Goal: Entertainment & Leisure: Consume media (video, audio)

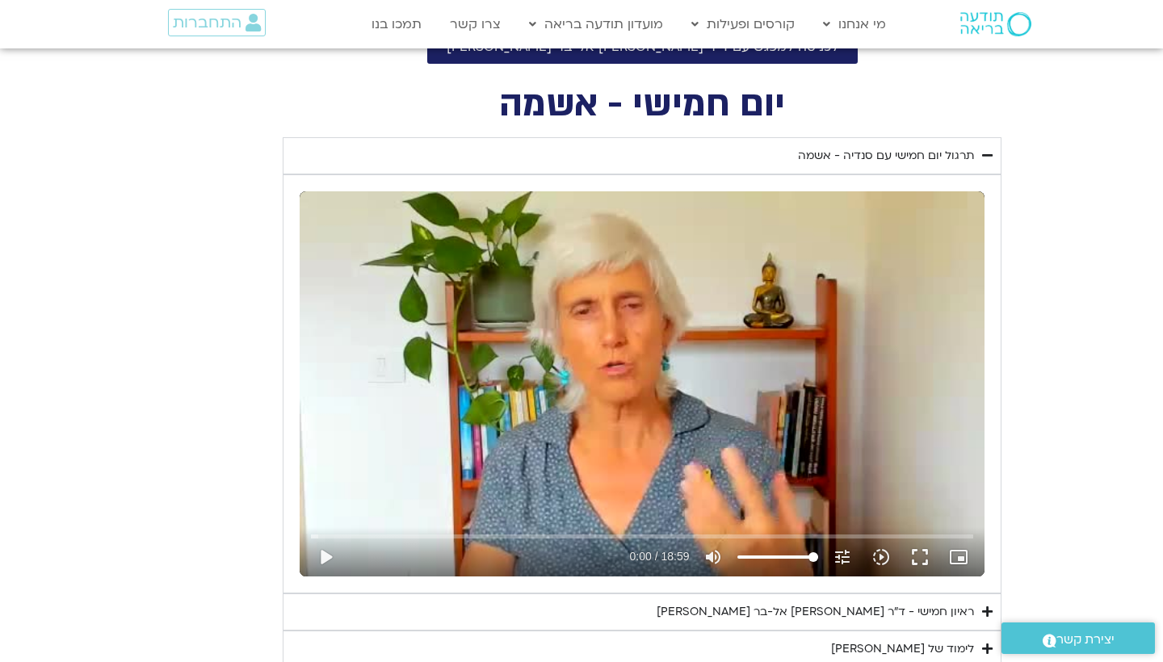
scroll to position [740, 0]
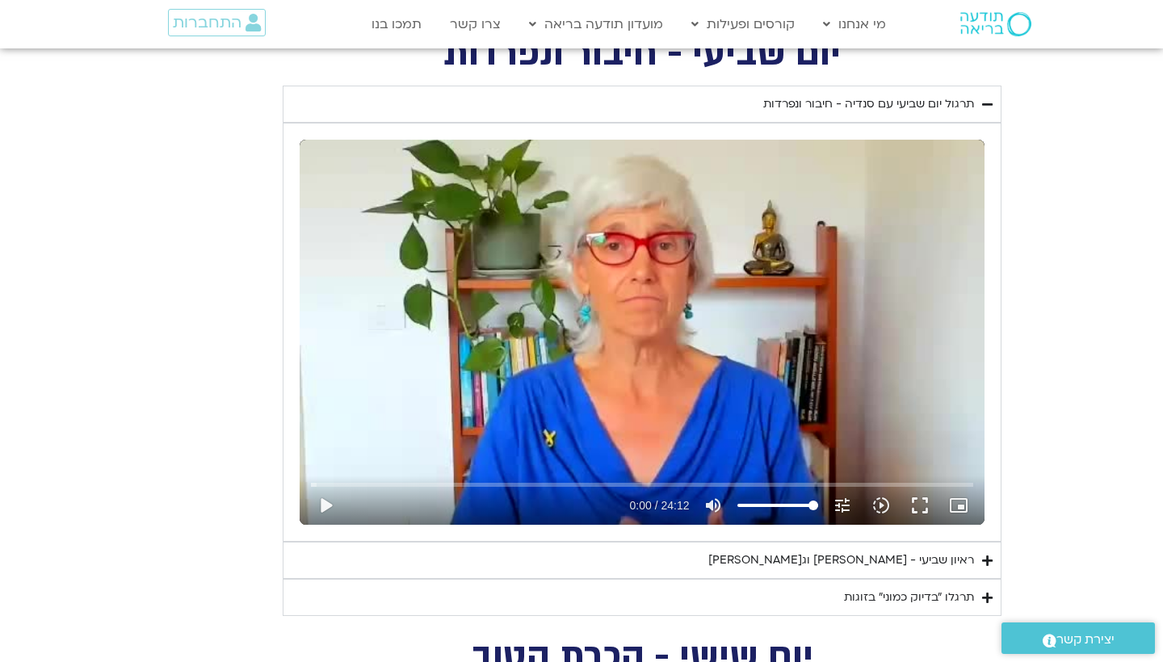
scroll to position [1268, 0]
click at [321, 505] on button "play_arrow" at bounding box center [325, 504] width 39 height 39
click at [535, 481] on input "Seek" at bounding box center [641, 484] width 661 height 10
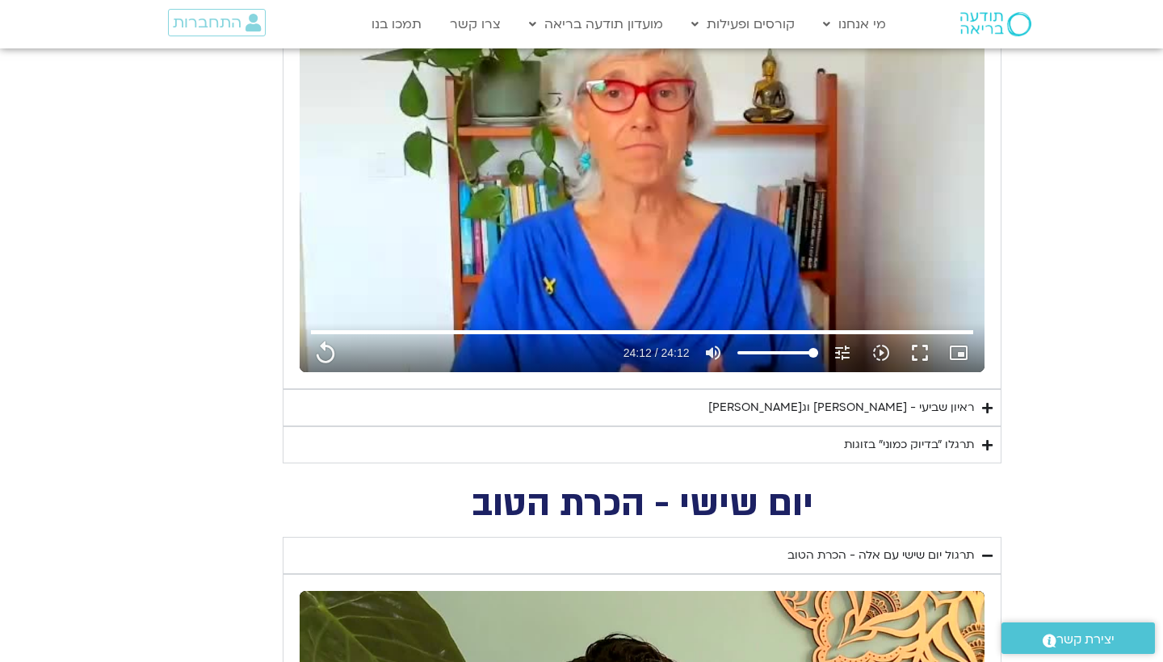
scroll to position [1422, 0]
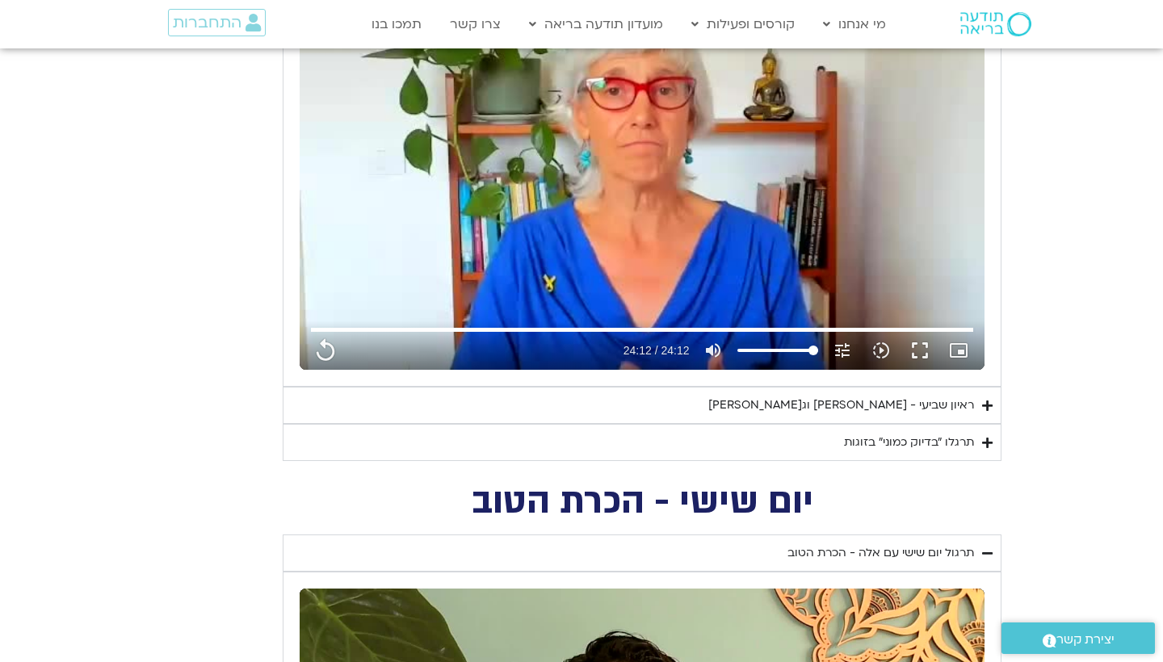
click at [837, 397] on div "ראיון שביעי - [PERSON_NAME] וג[PERSON_NAME]" at bounding box center [841, 405] width 266 height 19
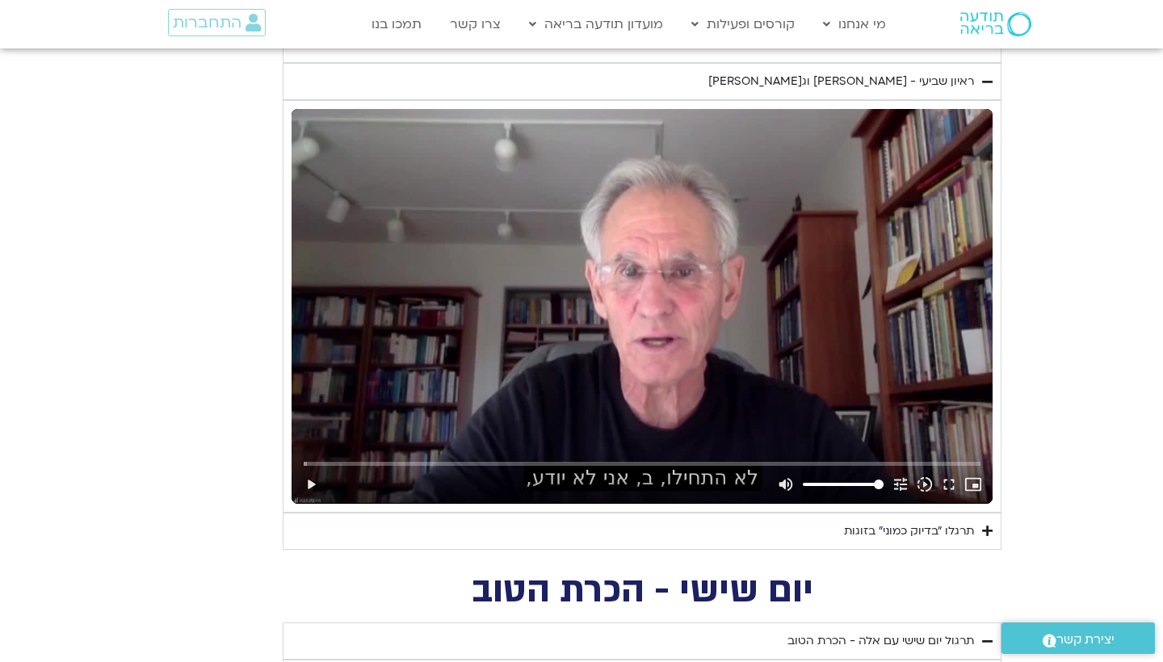
scroll to position [1751, 0]
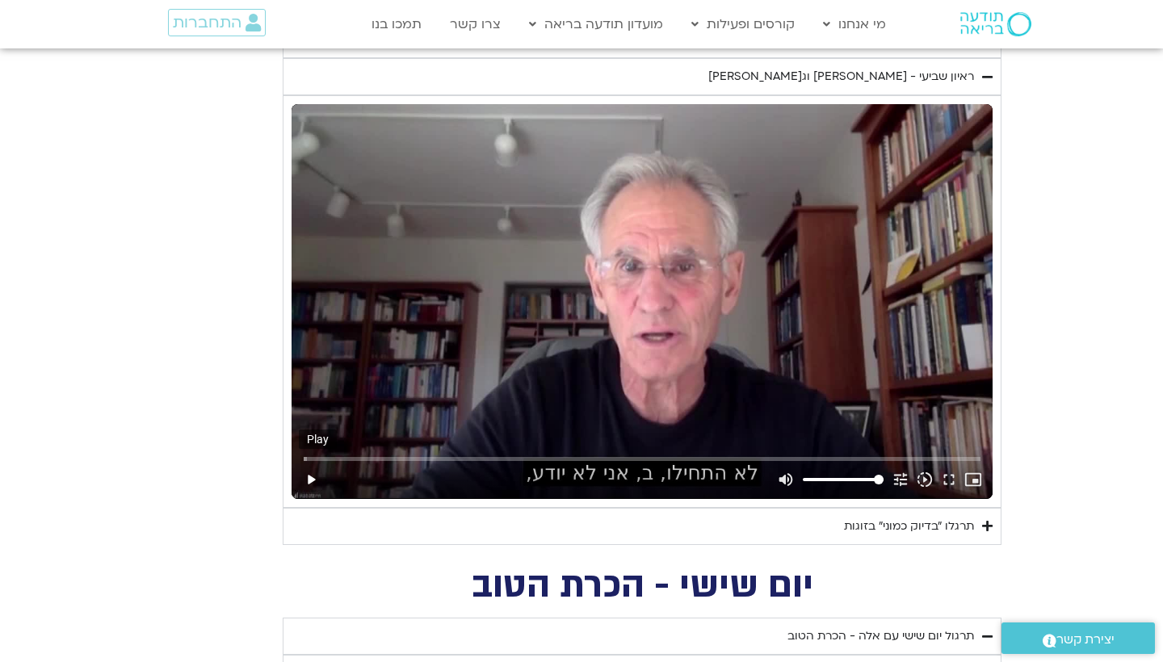
click at [310, 476] on button "play_arrow" at bounding box center [311, 479] width 24 height 39
type input "1452.76"
type input "0.010849333339138"
type input "1452.76"
type input "0.13702166666917"
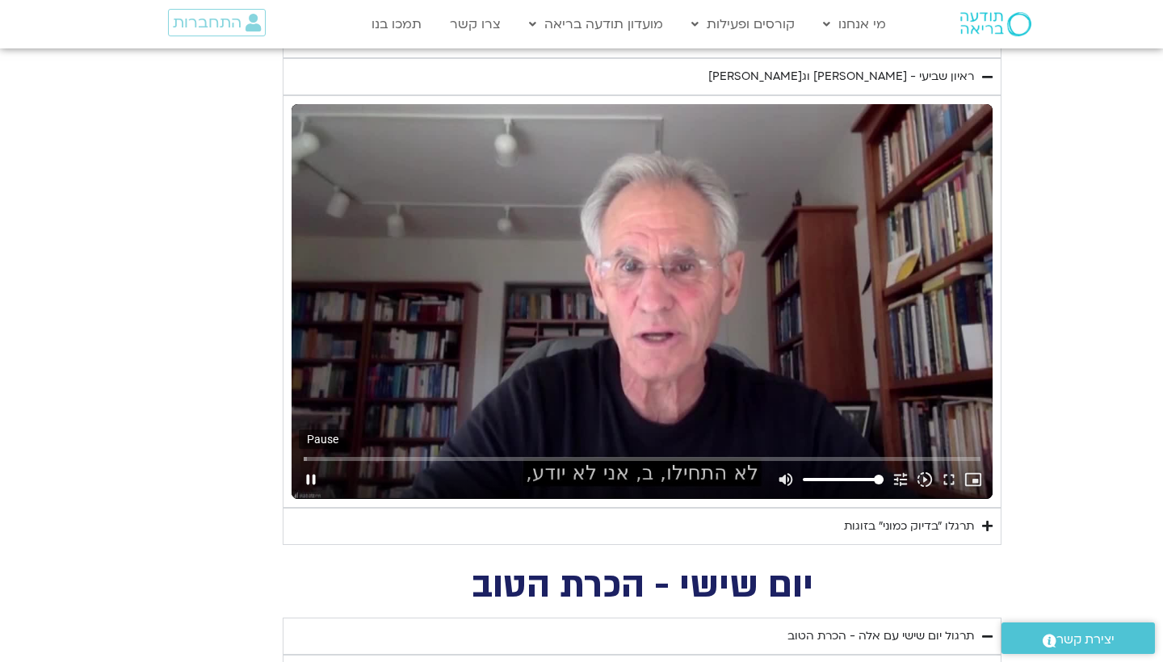
type input "1452.76"
type input "0.170481666989143"
type input "1452.76"
type input "0.299354333324594"
type input "1452.76"
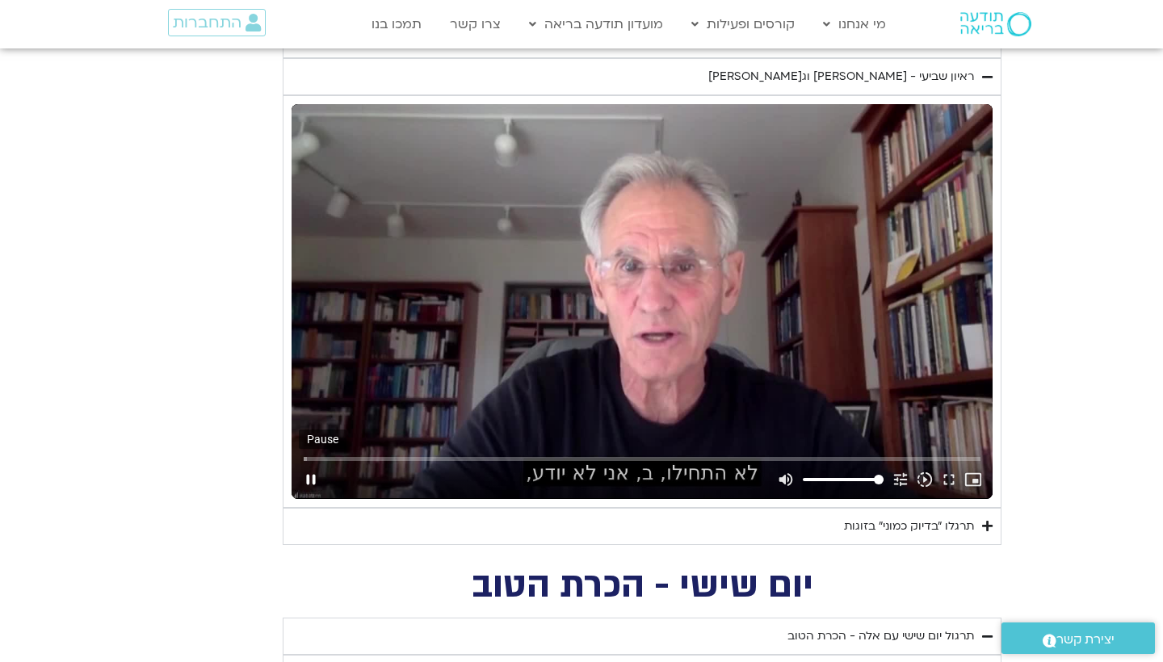
type input "0.424464958322936"
type input "1452.76"
type input "0.549896124997979"
type input "1452.76"
type input "0.674954624992318"
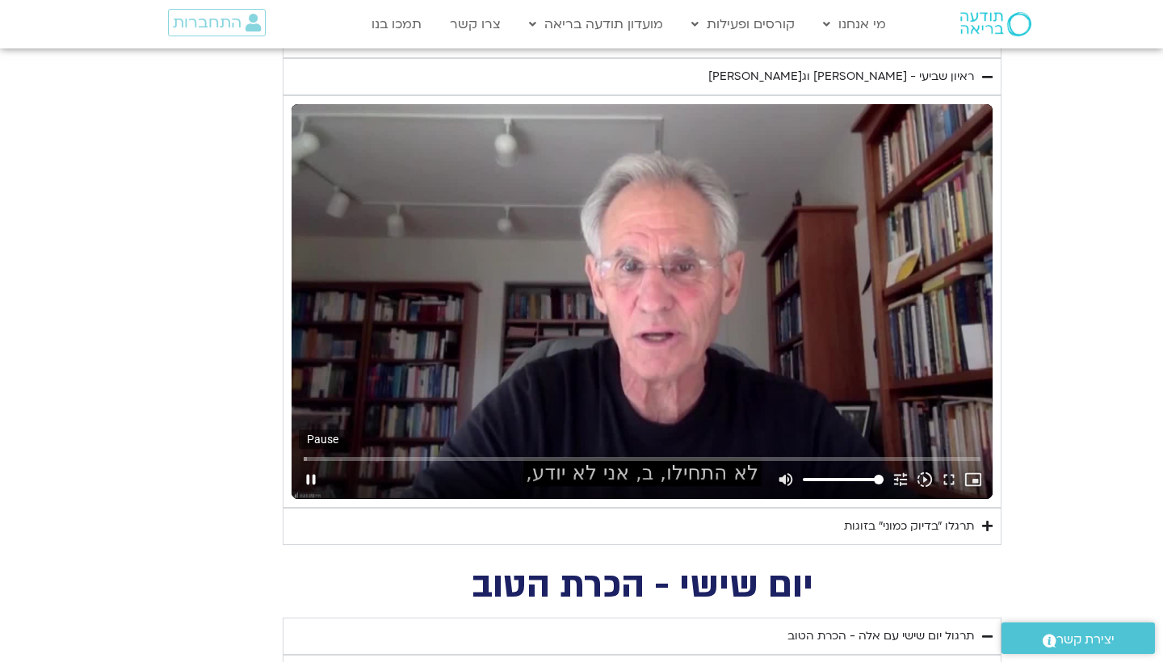
type input "1452.76"
type input "0.800324667008761"
type input "1452.76"
type input "0.925770500336592"
type input "1452.76"
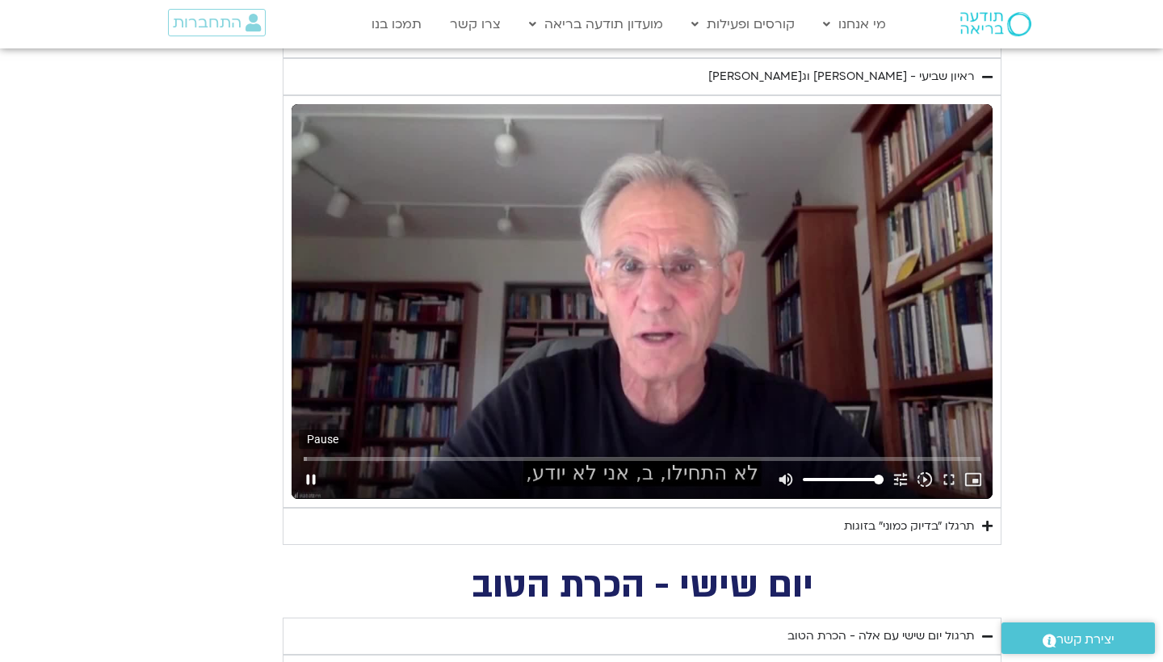
type input "1.05103795900024"
type input "1452.76"
type input "1.17630204234112"
type input "1452.76"
type input "1.30210587432157"
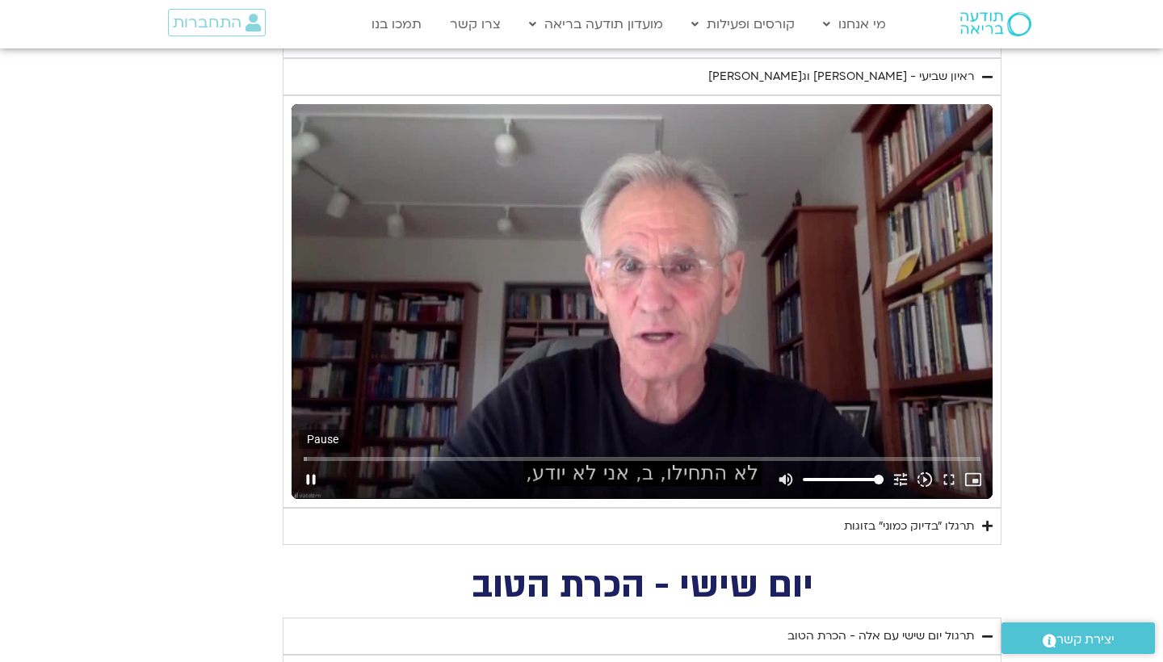
type input "1452.76"
type input "1.42732824932682"
type input "1452.76"
type input "1.55242862434208"
type input "1452.76"
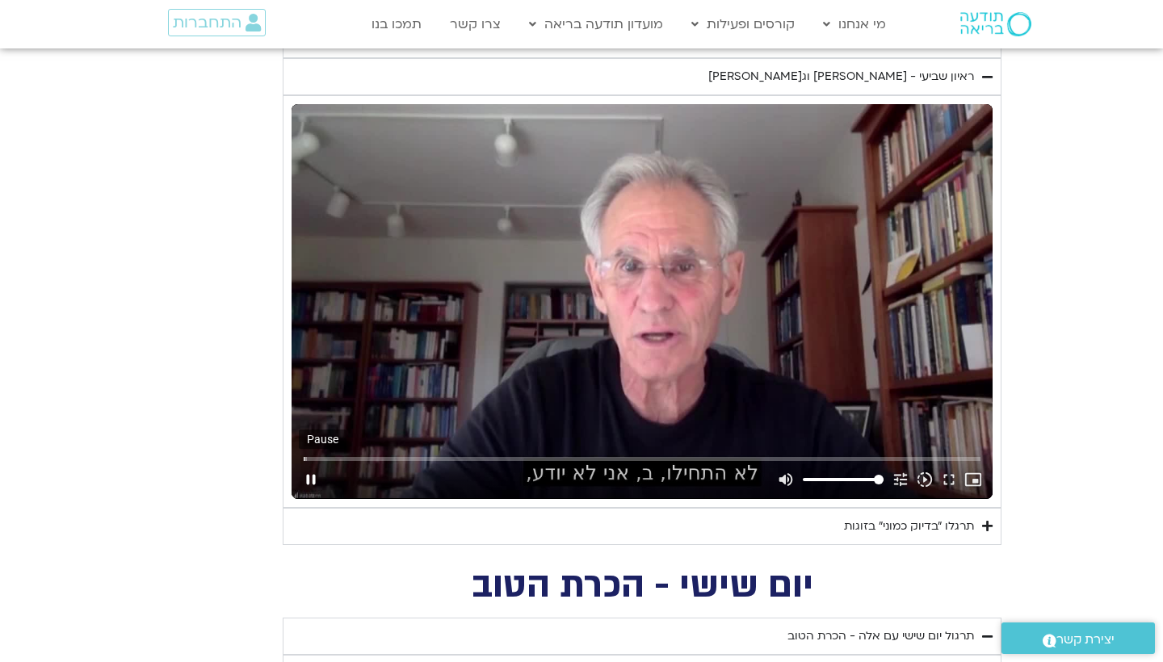
type input "1.67799433266593"
type input "1452.76"
type input "1.80377112400464"
type input "1452.76"
type input "1.92896995734344"
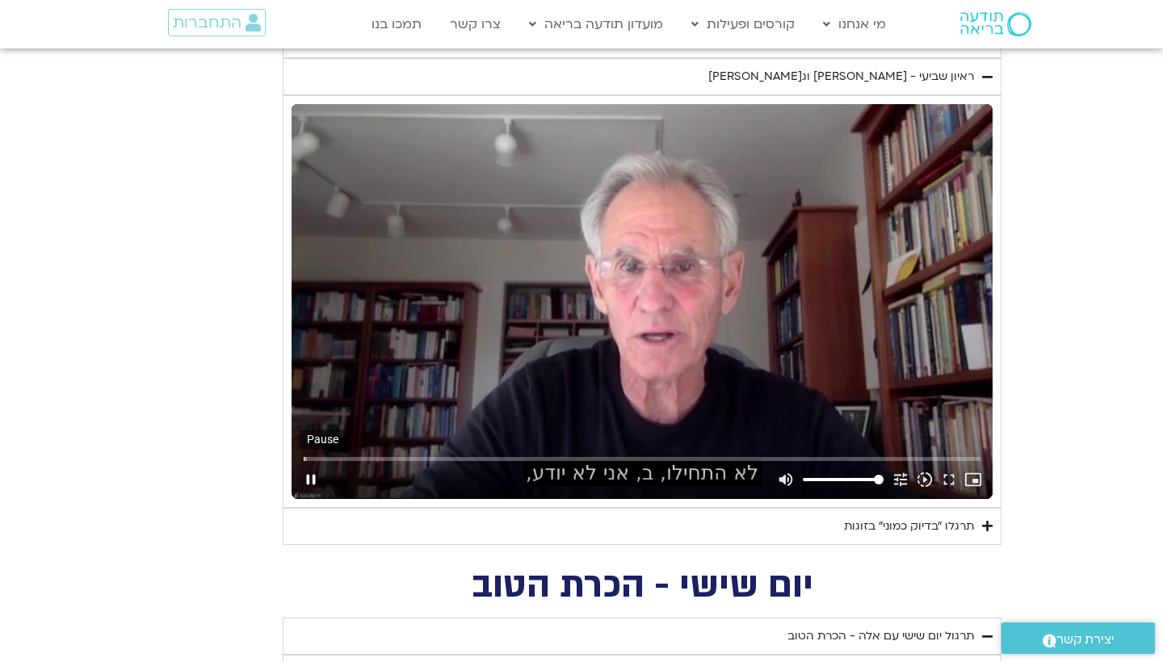
type input "1452.76"
type input "2.05439116632522"
type input "1452.76"
type input "2.17949766632126"
type input "1452.76"
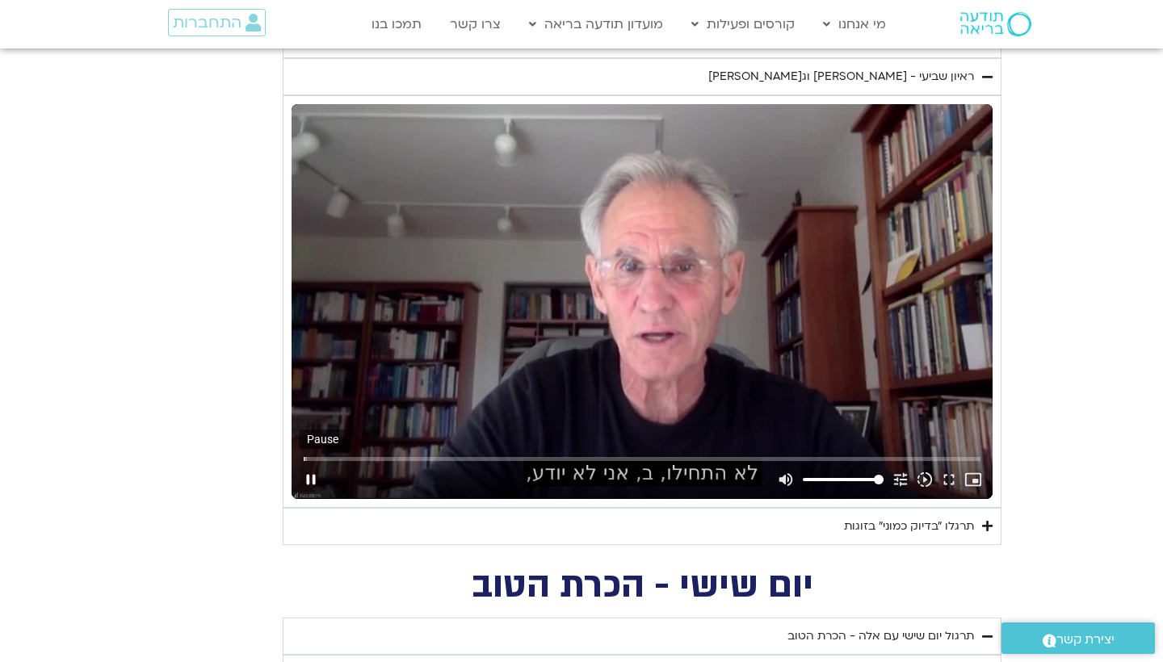
type input "2.30657220799365"
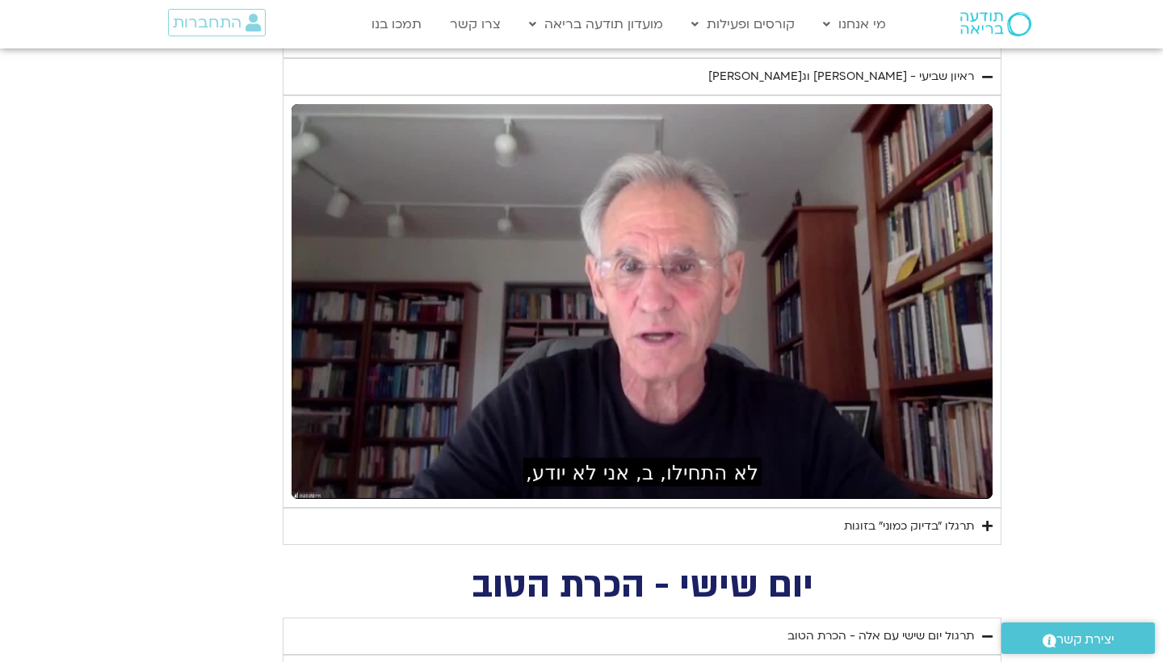
type input "1452.76"
type input "5.41013659000817"
type input "1452.76"
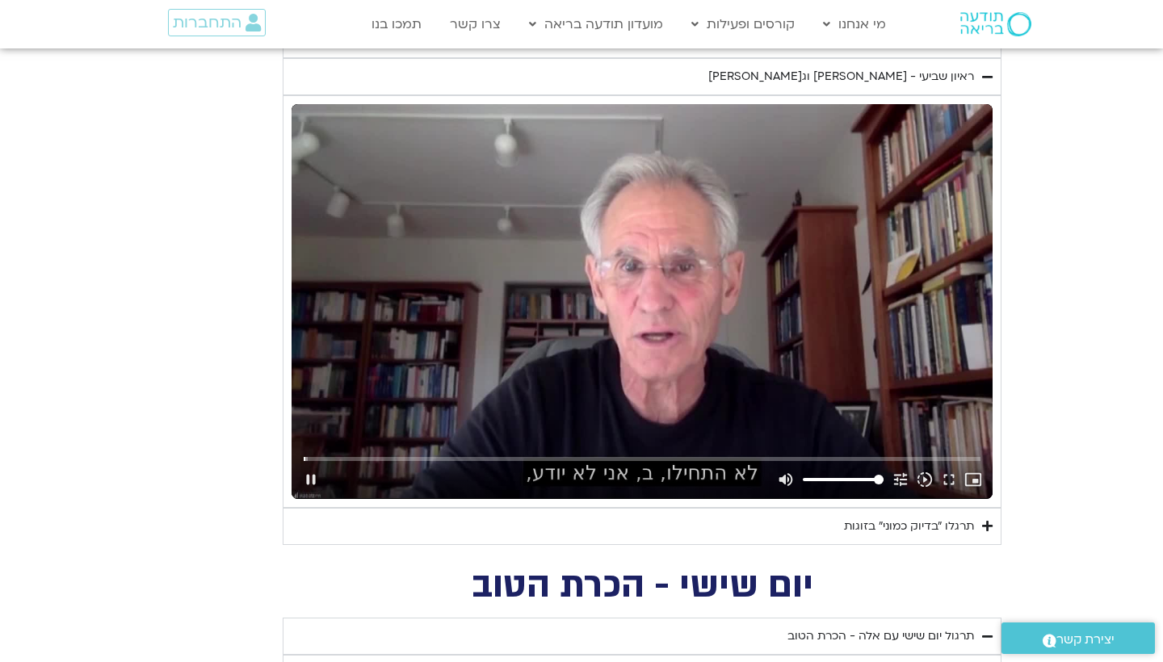
type input "5.52823838199836"
type input "1452.76"
type input "5.66130300699624"
type input "1452.76"
type input "5.77743442366373"
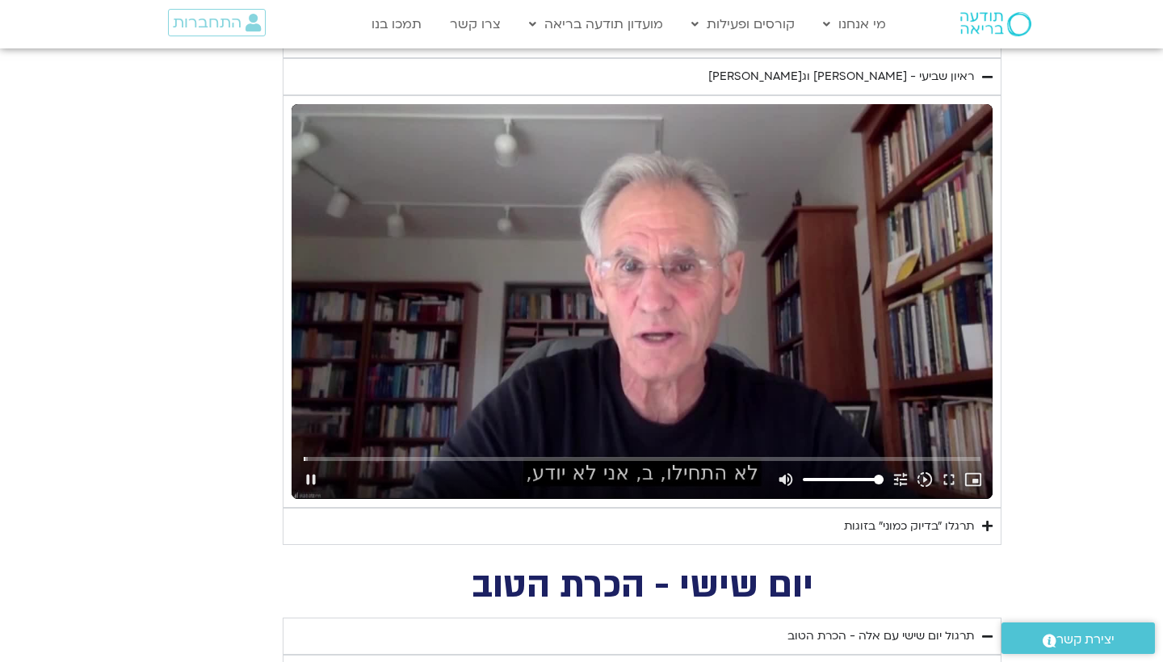
type input "1452.76"
type input "5.91044013166173"
type input "1452.76"
type input "6.02705338166923"
type input "1452.76"
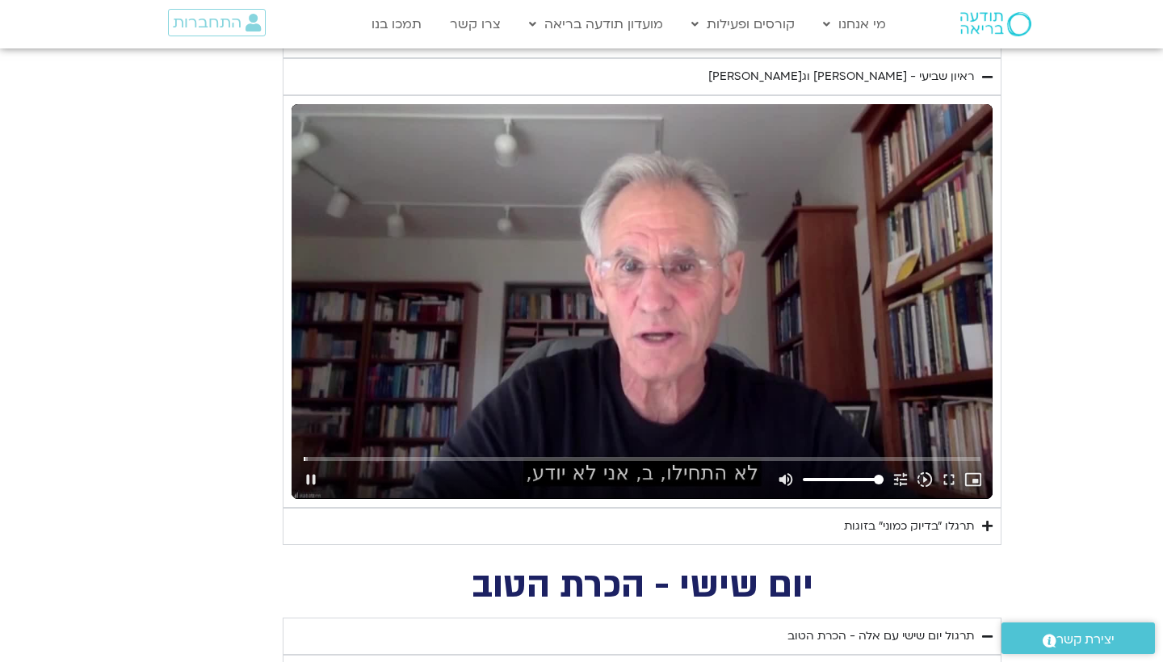
type input "6.04894821500419"
type input "1452.76"
type input "6.1745759239985"
type input "1452.76"
type input "6.30003671567655"
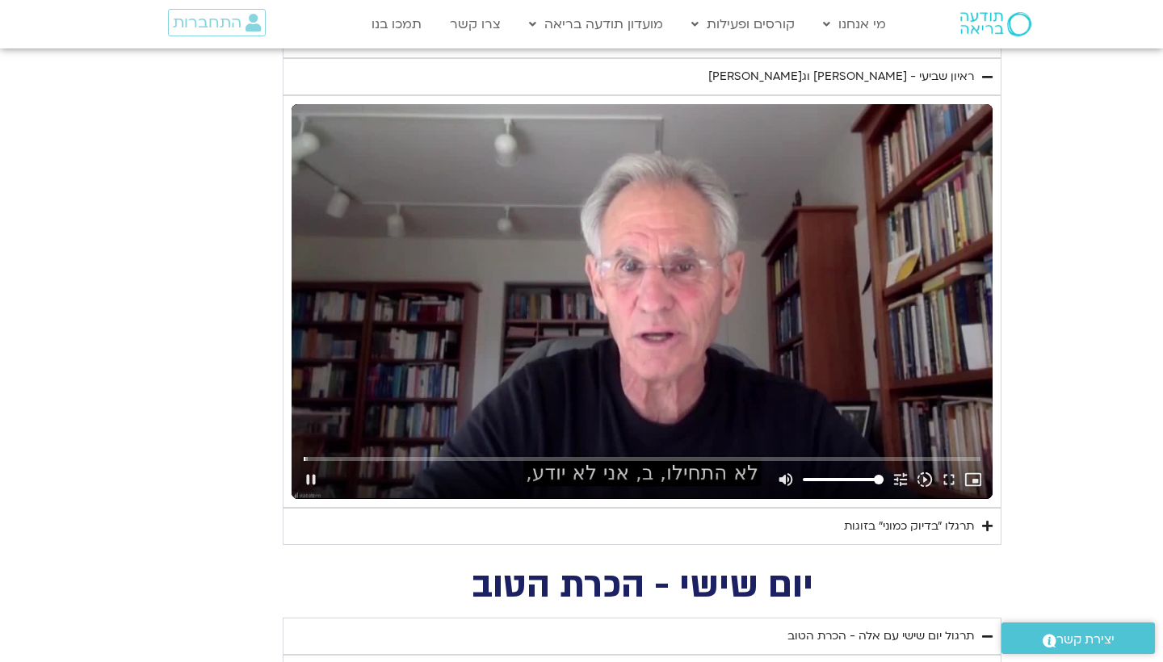
type input "1452.76"
type input "6.4280885073552"
type input "1452.76"
type input "6.55358379901946"
type input "1452.76"
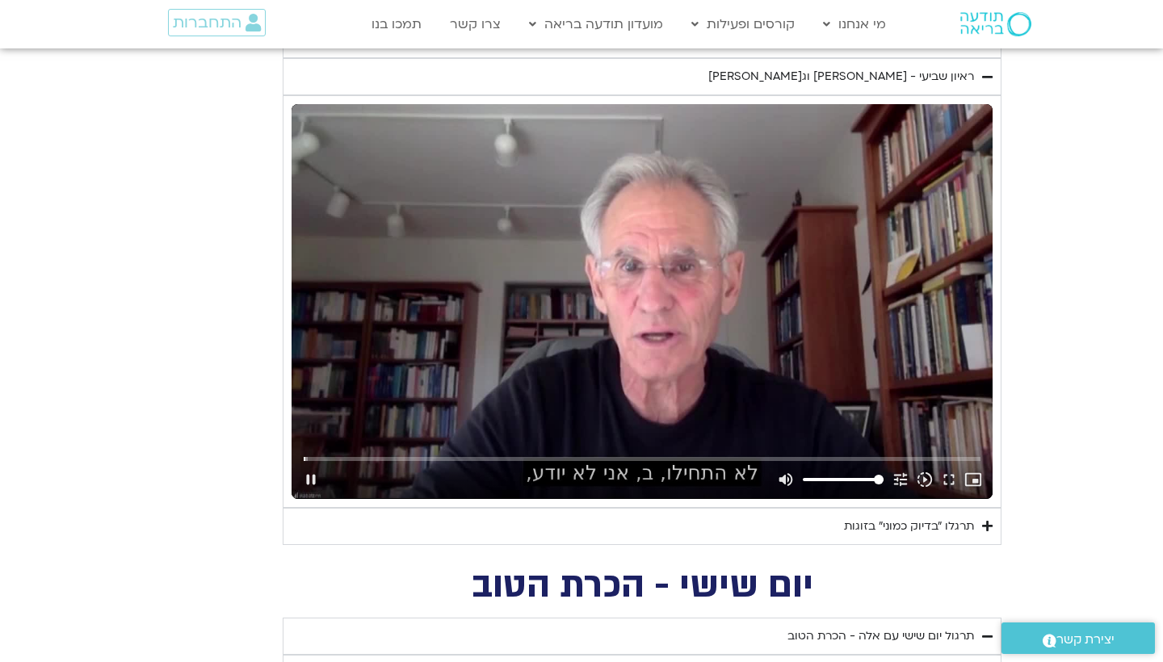
type input "6.6789872150078"
type input "1452.76"
type input "6.80490888167362"
type input "1452.76"
type input "6.93044917333426"
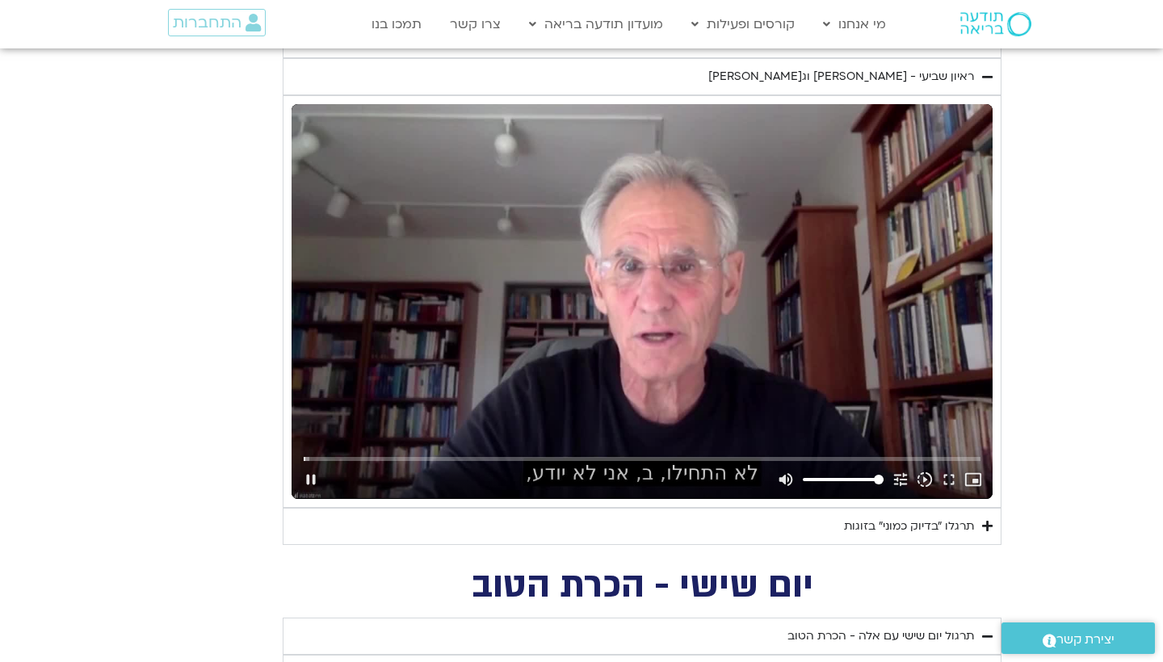
type input "1452.76"
type input "7.05560284000201"
type input "1452.76"
type input "7.18098208965452"
type input "1452.76"
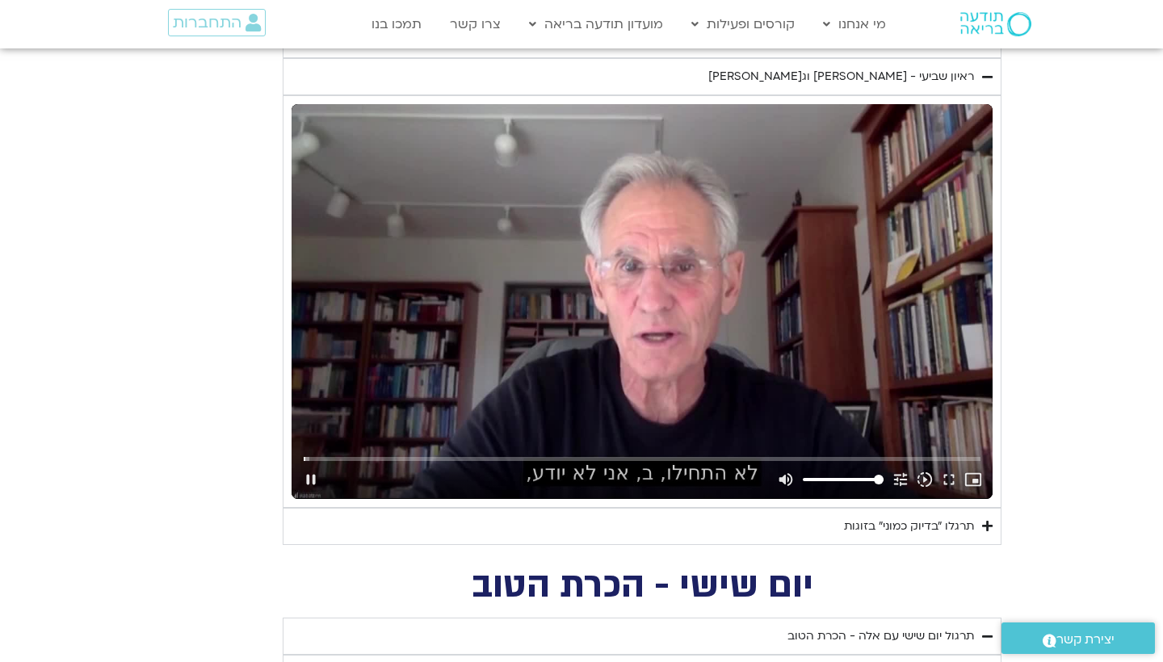
type input "7.30612667298769"
type input "1452.76"
type input "7.43153667334296"
type input "1452.76"
type input "7.55738192334716"
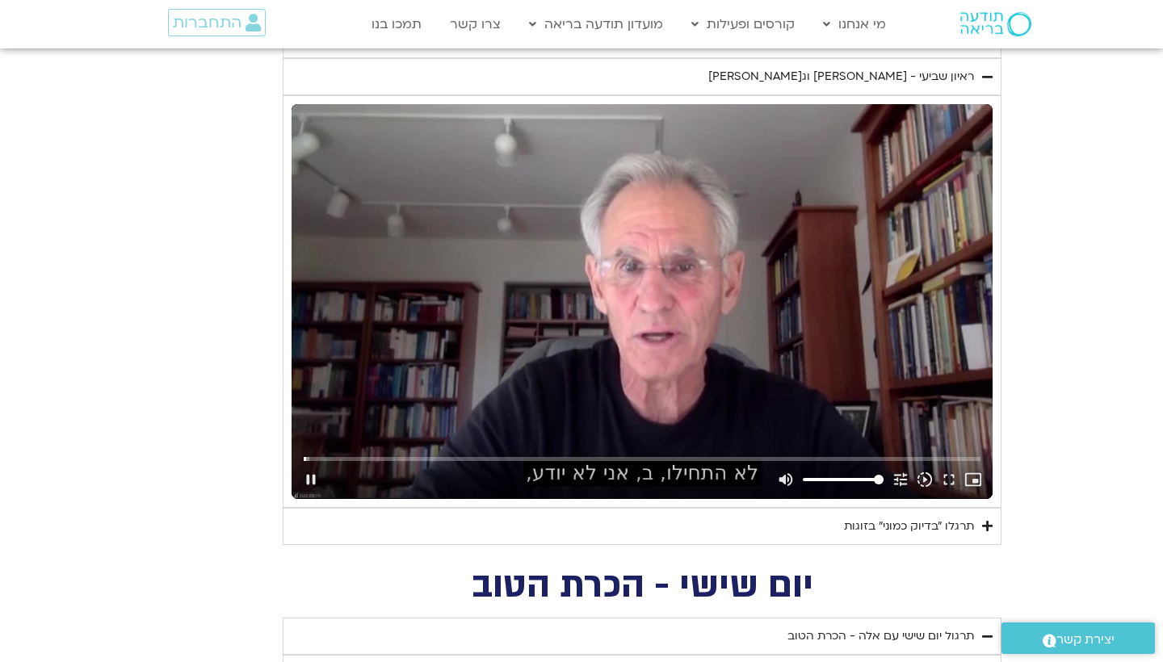
type input "1452.76"
type input "7.68324758934055"
type input "1452.76"
type input "7.80901779767905"
type input "1452.76"
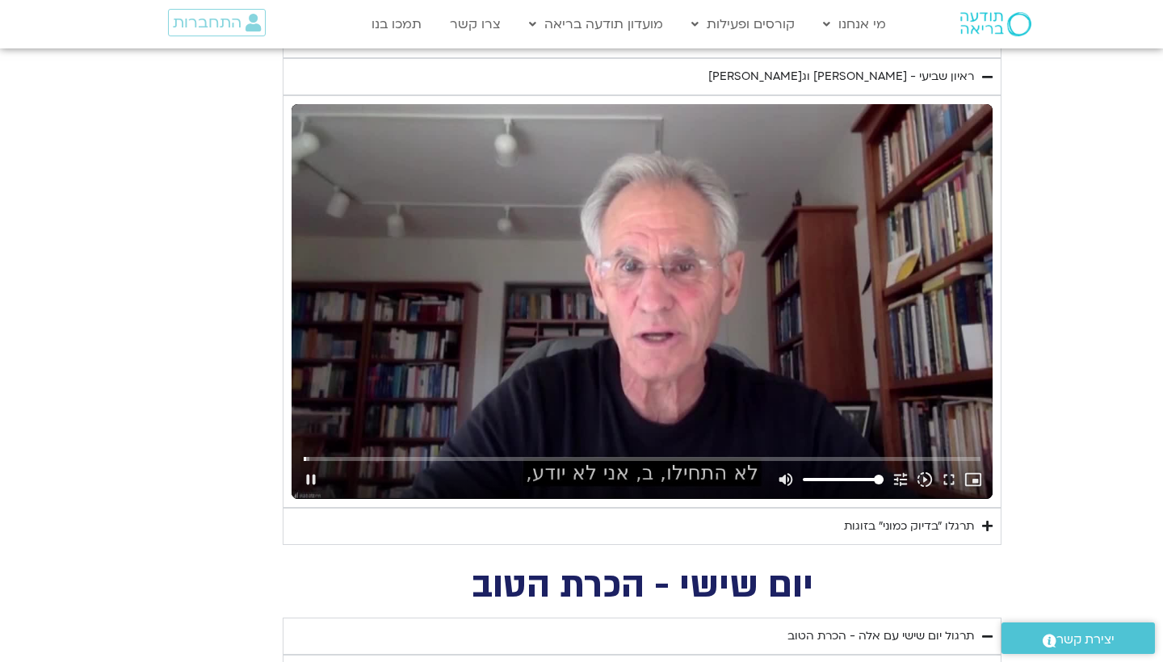
type input "7.93480004766862"
type input "1452.76"
type input "8.0599171726728"
type input "1452.76"
type input "8.18562871532819"
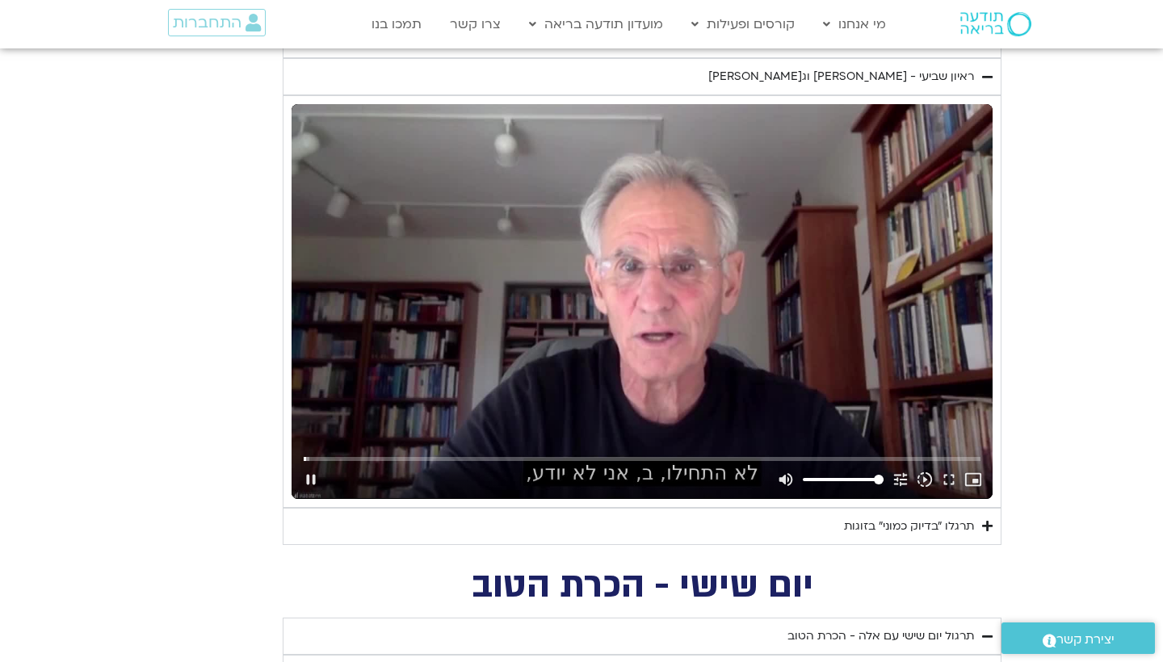
type input "1452.76"
type input "8.31085167366151"
type input "1452.76"
type input "8.43650021500656"
type input "1452.76"
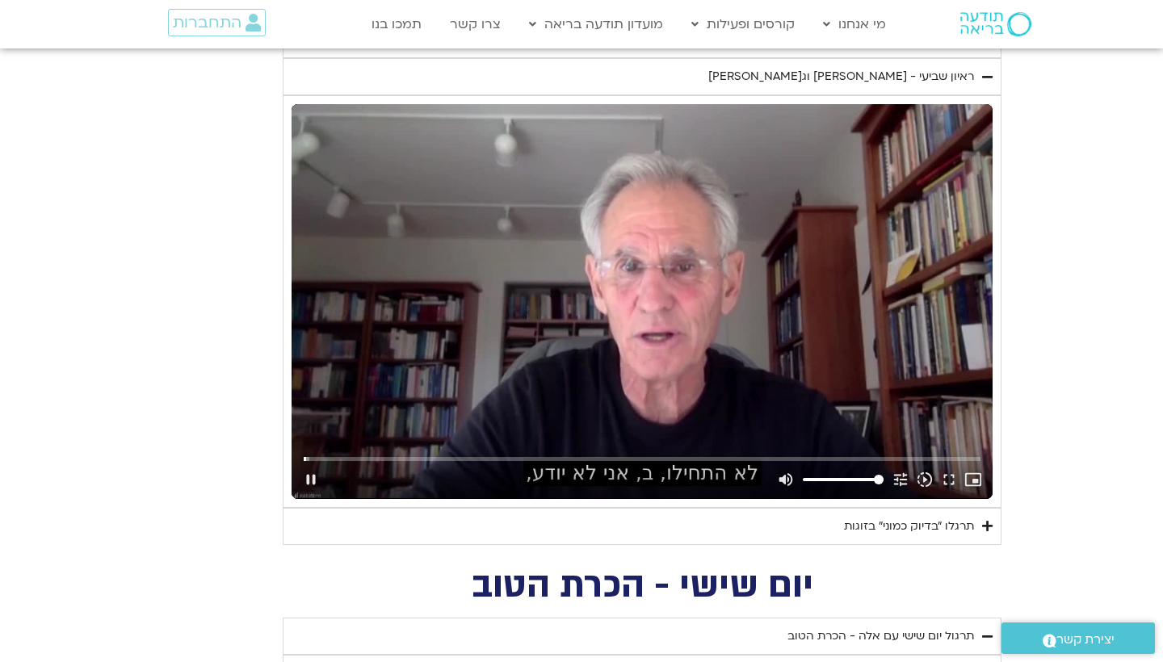
type input "8.56164896500417"
type input "1452.76"
type input "8.68688058967559"
type input "1452.76"
type input "8.81198254800433"
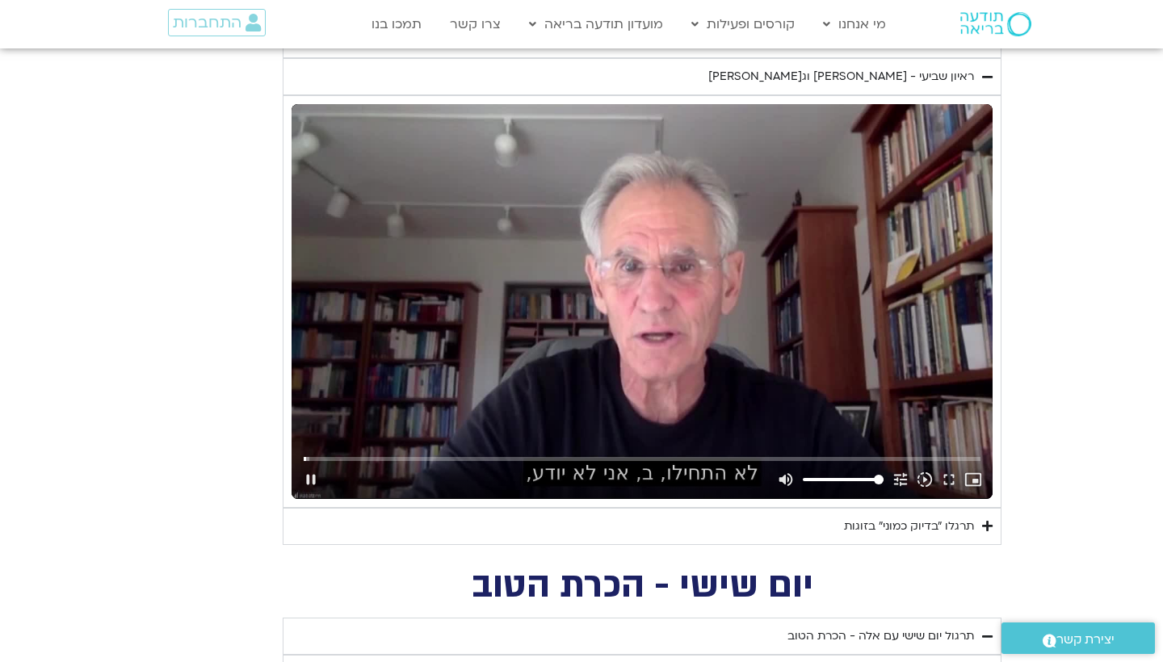
type input "1452.76"
type input "8.93711217300185"
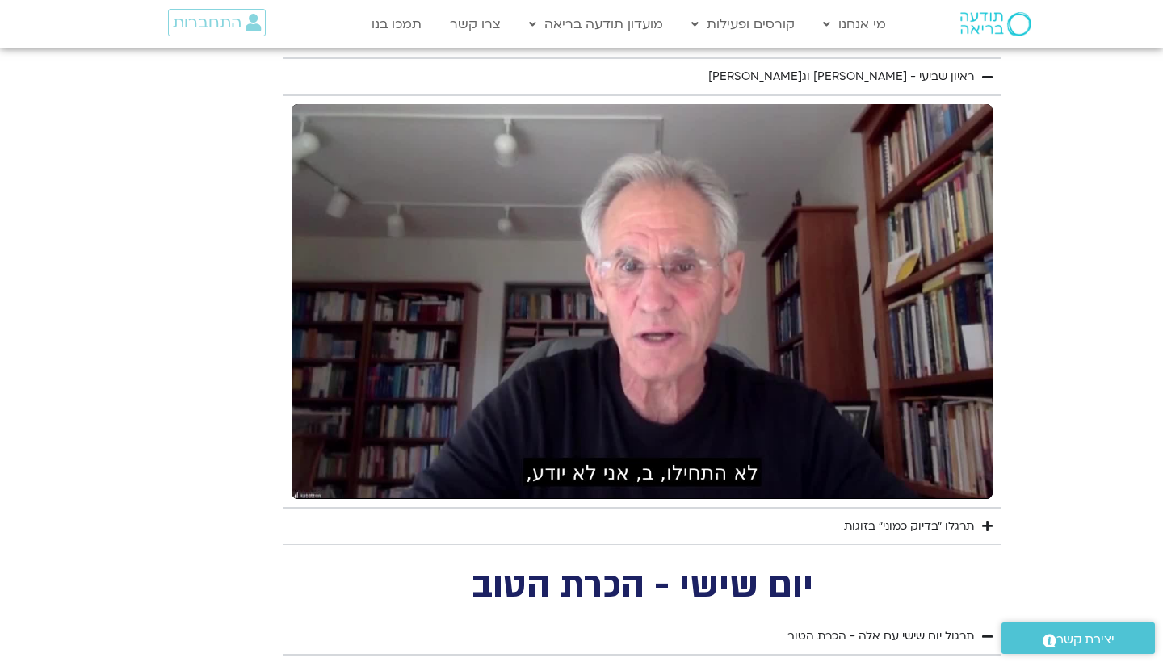
type input "1452.76"
type input "55.6506421733413"
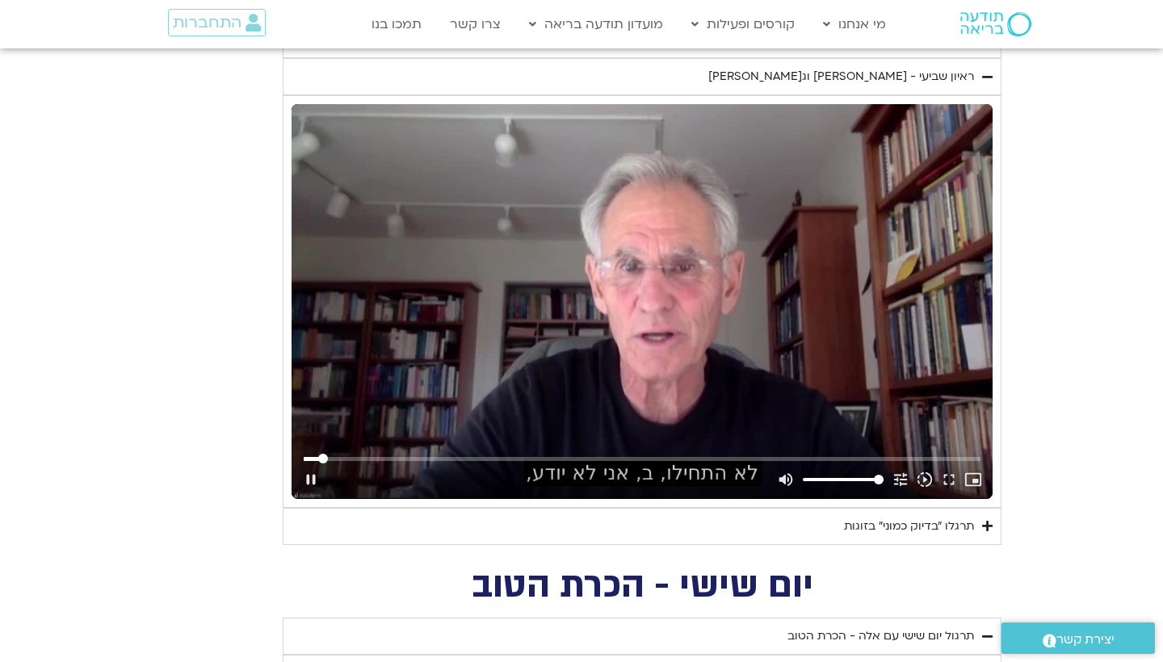
type input "1452.76"
type input "55.7946963813377"
type input "1452.76"
type input "55.8443667563252"
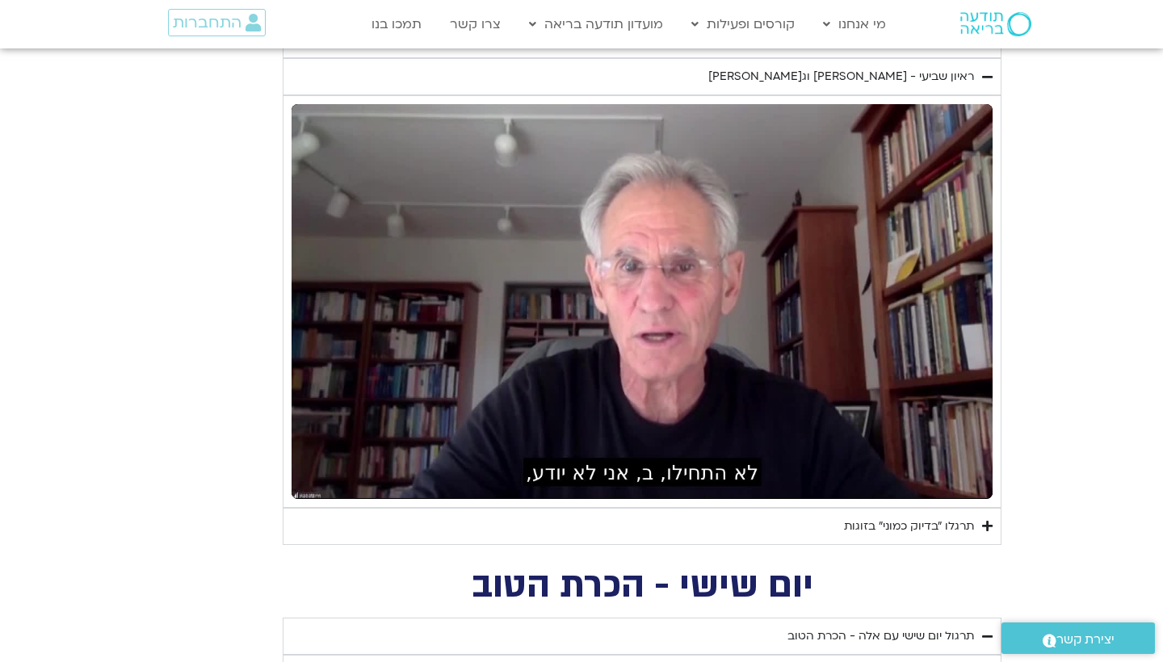
type input "1452.76"
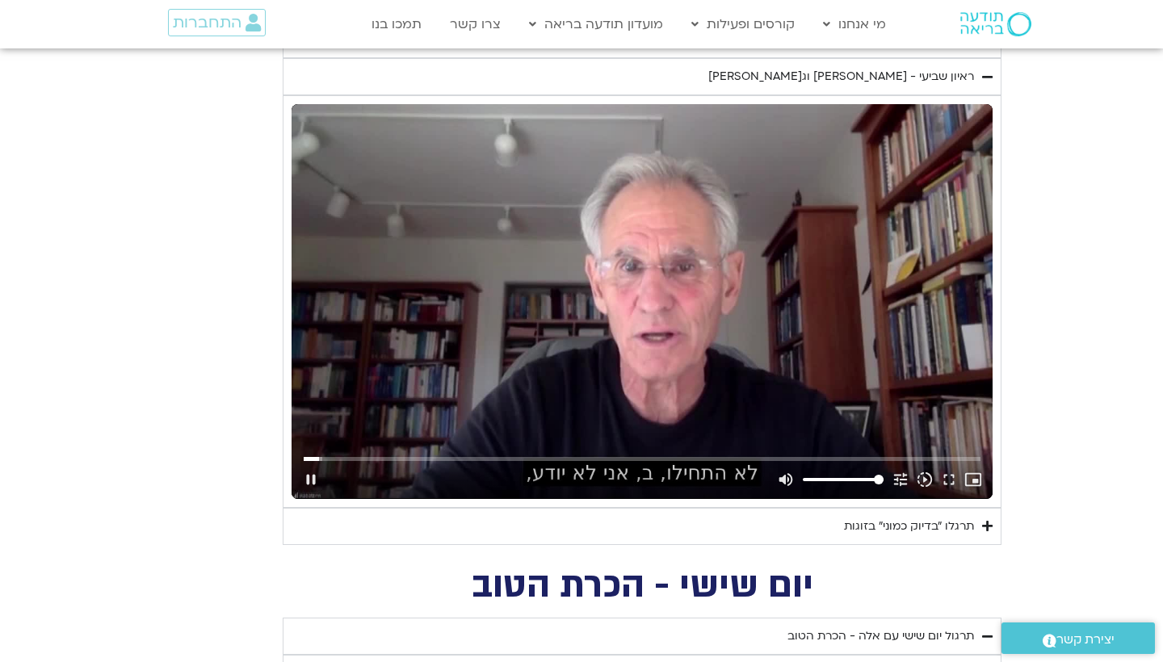
type input "56.4138395066662"
type input "1452.76"
type input "56.543733215"
type input "1452.76"
type input "56.6606093809819"
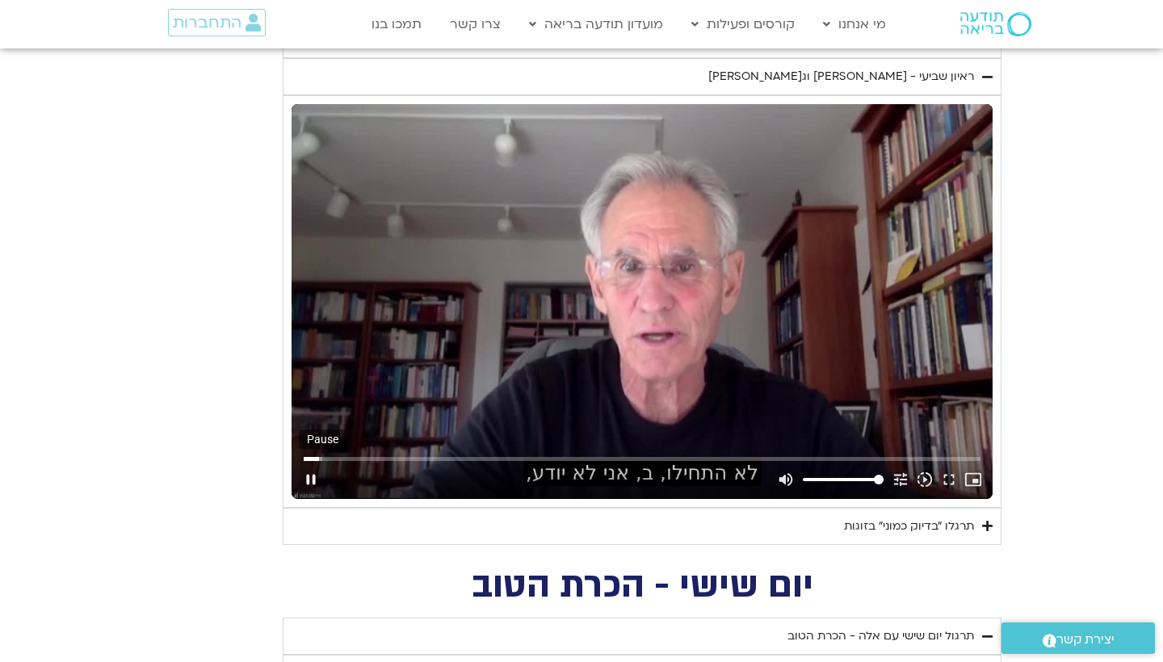
type input "1452.76"
type input "56.7945992976597"
type input "1452.76"
type input "56.9131497980002"
type input "1452.76"
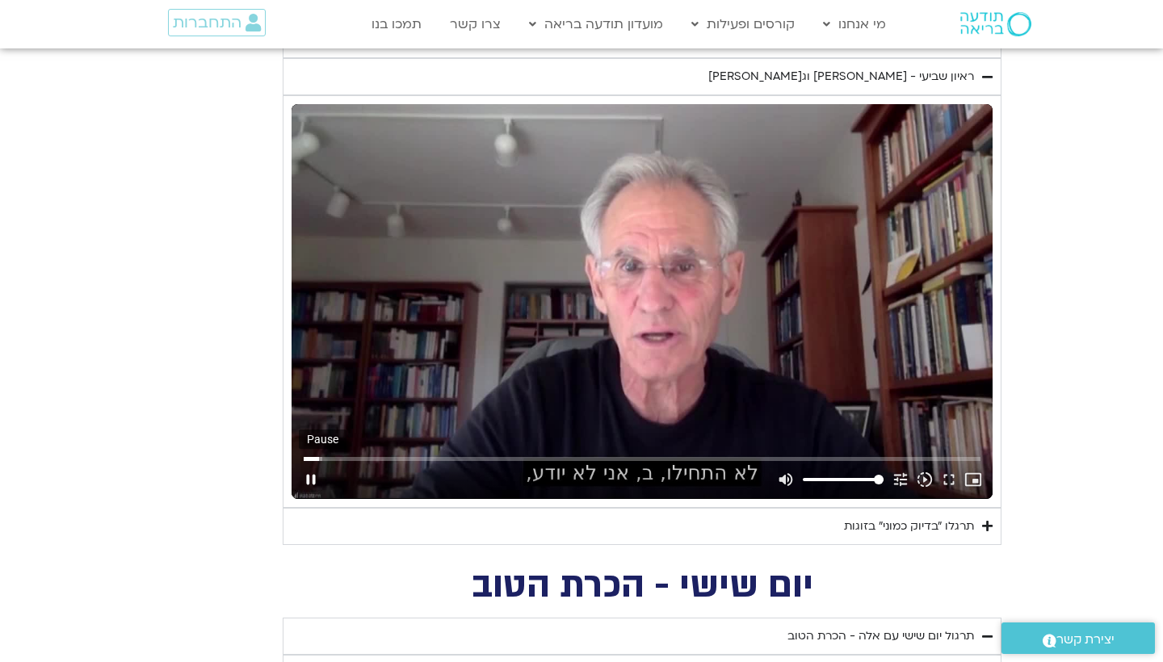
type input "57.043921589996"
type input "1452.76"
type input "57.1605126733329"
type input "1452.76"
type input "57.2272927983422"
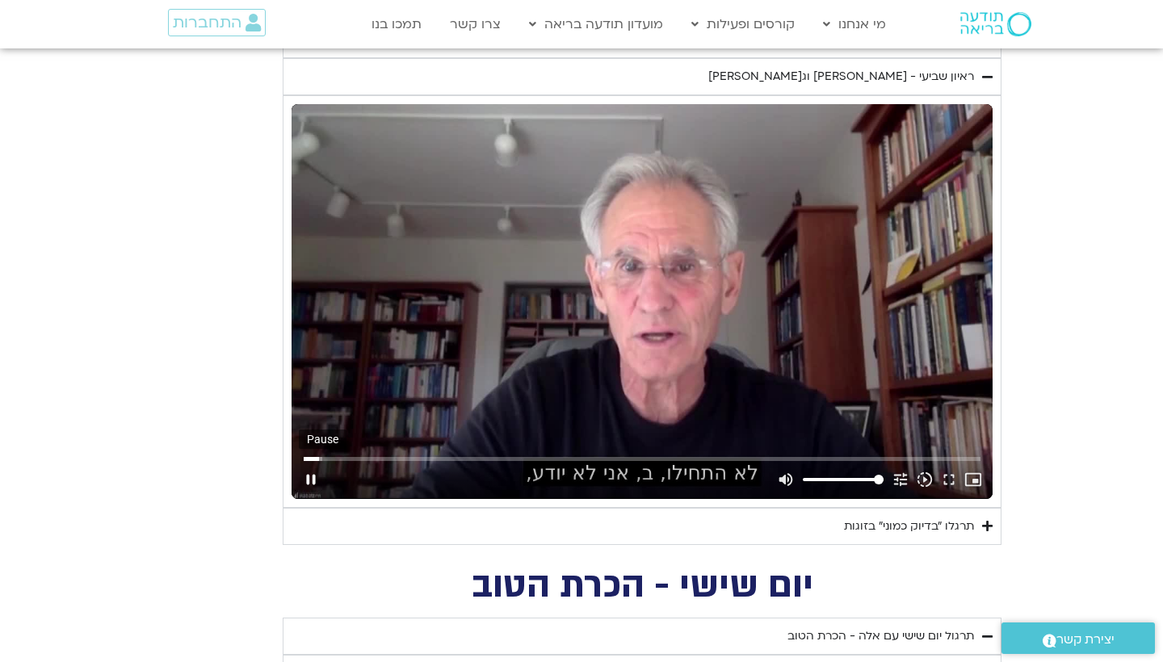
type input "1452.76"
type input "57.3131537570002"
type input "1452.76"
type input "57.4383262153274"
type input "1452.76"
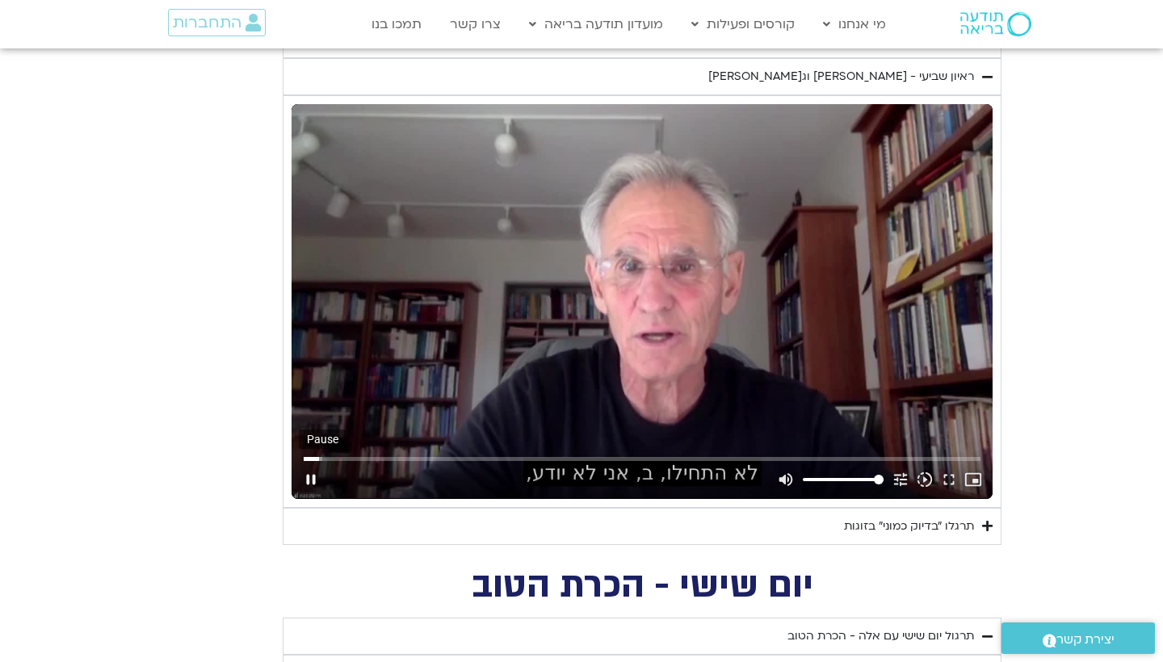
type input "57.5637032146625"
type input "1452.76"
type input "57.6889517563251"
type input "1452.76"
type input "57.8141577563261"
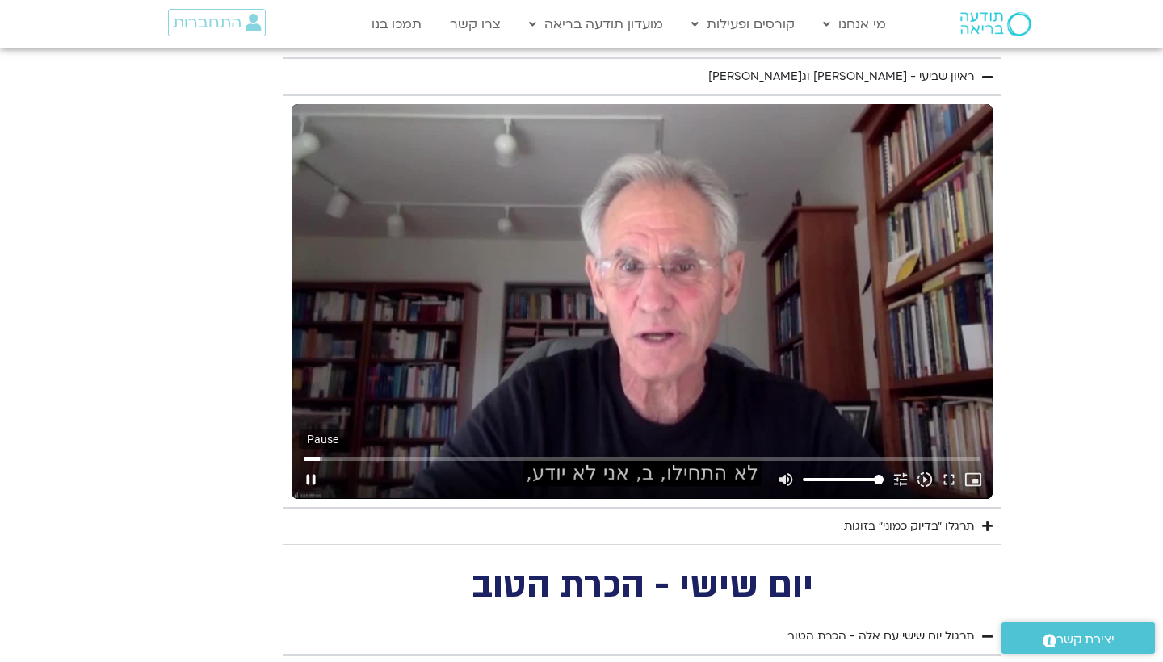
type input "1452.76"
type input "57.939303631331"
type input "1452.76"
type input "58.0645457983437"
type input "1452.76"
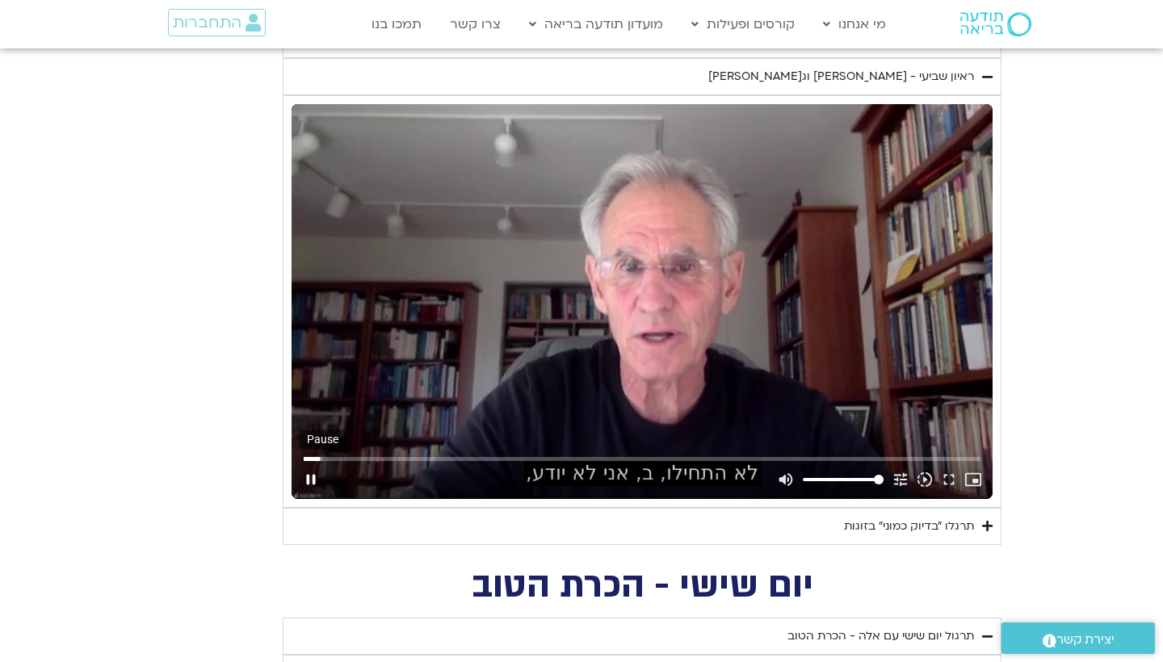
type input "58.1898040066689"
type input "1452.76"
click at [308, 475] on button "pause" at bounding box center [311, 479] width 24 height 39
type input "58.4083005903257"
type input "1452.76"
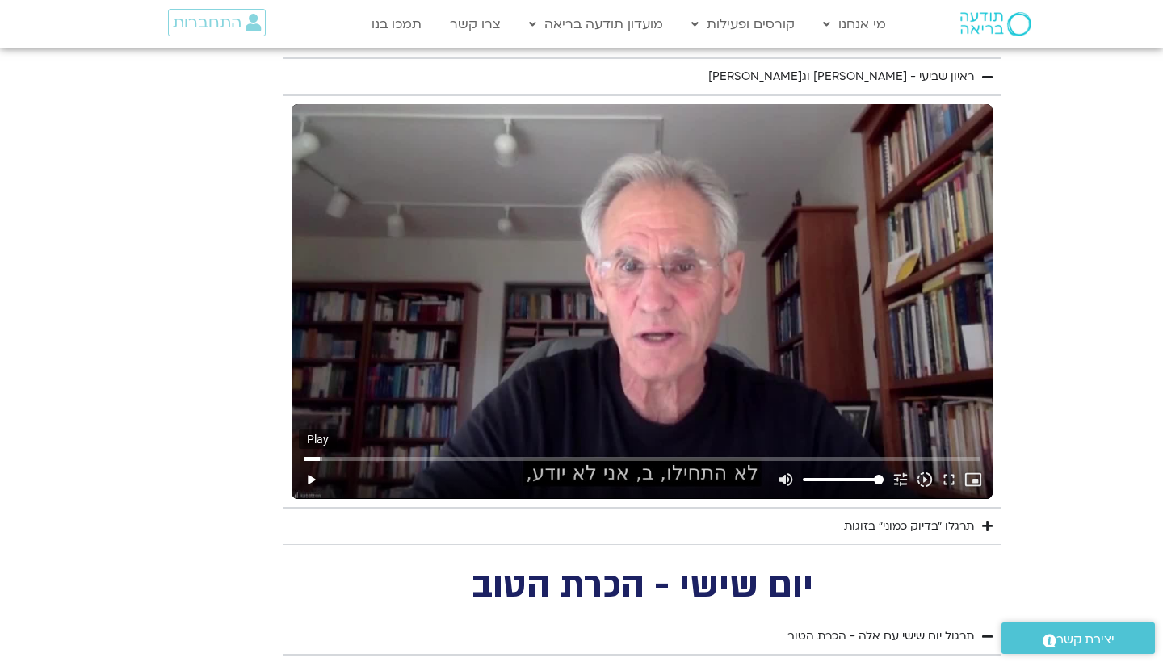
type input "58.4141138816703"
type input "1452.76"
type input "58.4141138816703"
type input "1452.76"
type input "58.409941674"
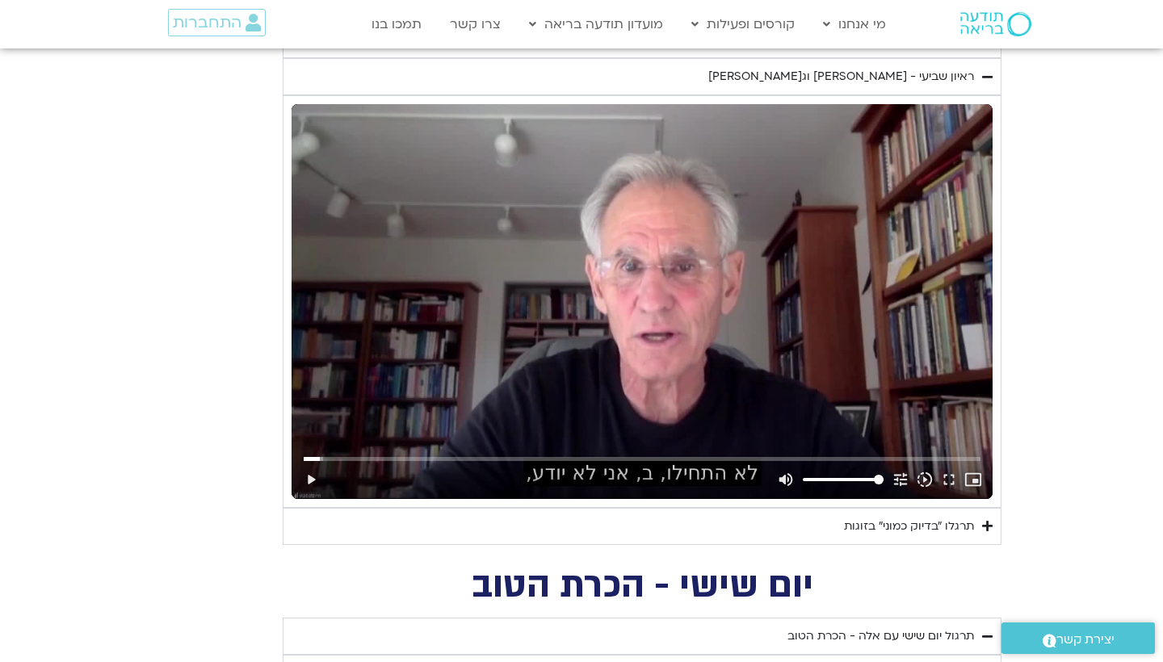
type input "1452.76"
